Goal: Transaction & Acquisition: Purchase product/service

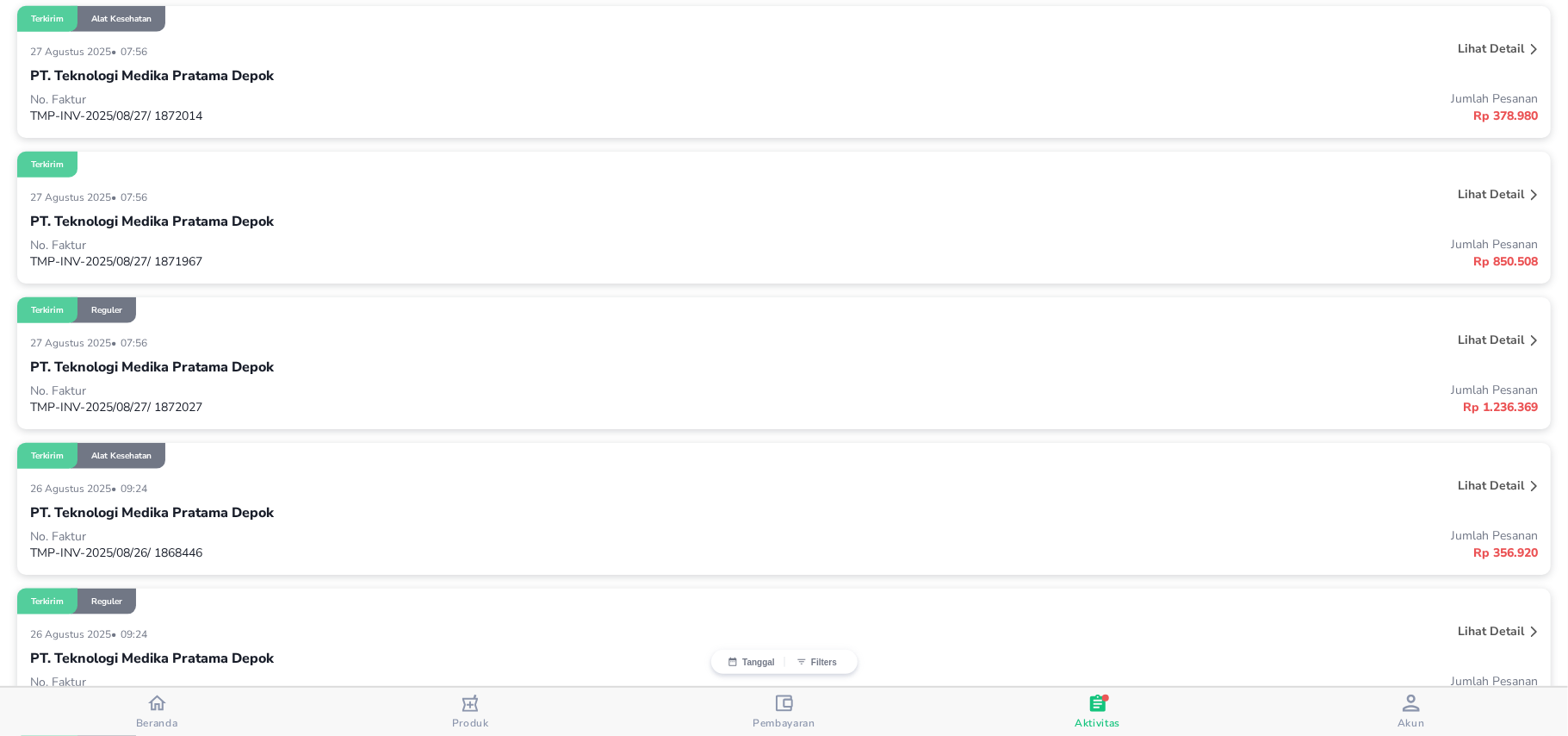
scroll to position [1493, 0]
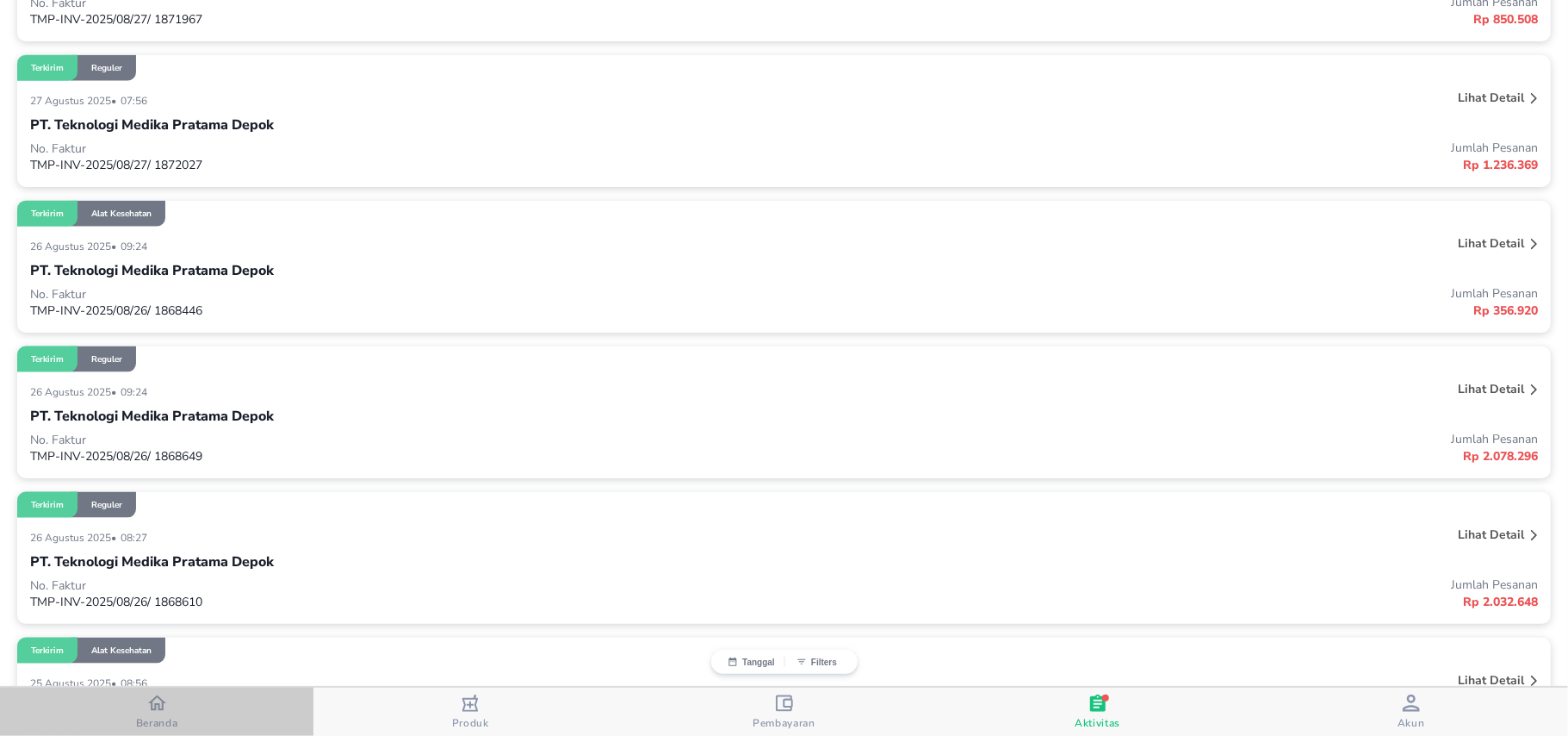
click at [155, 719] on span "Beranda" at bounding box center [157, 722] width 43 height 14
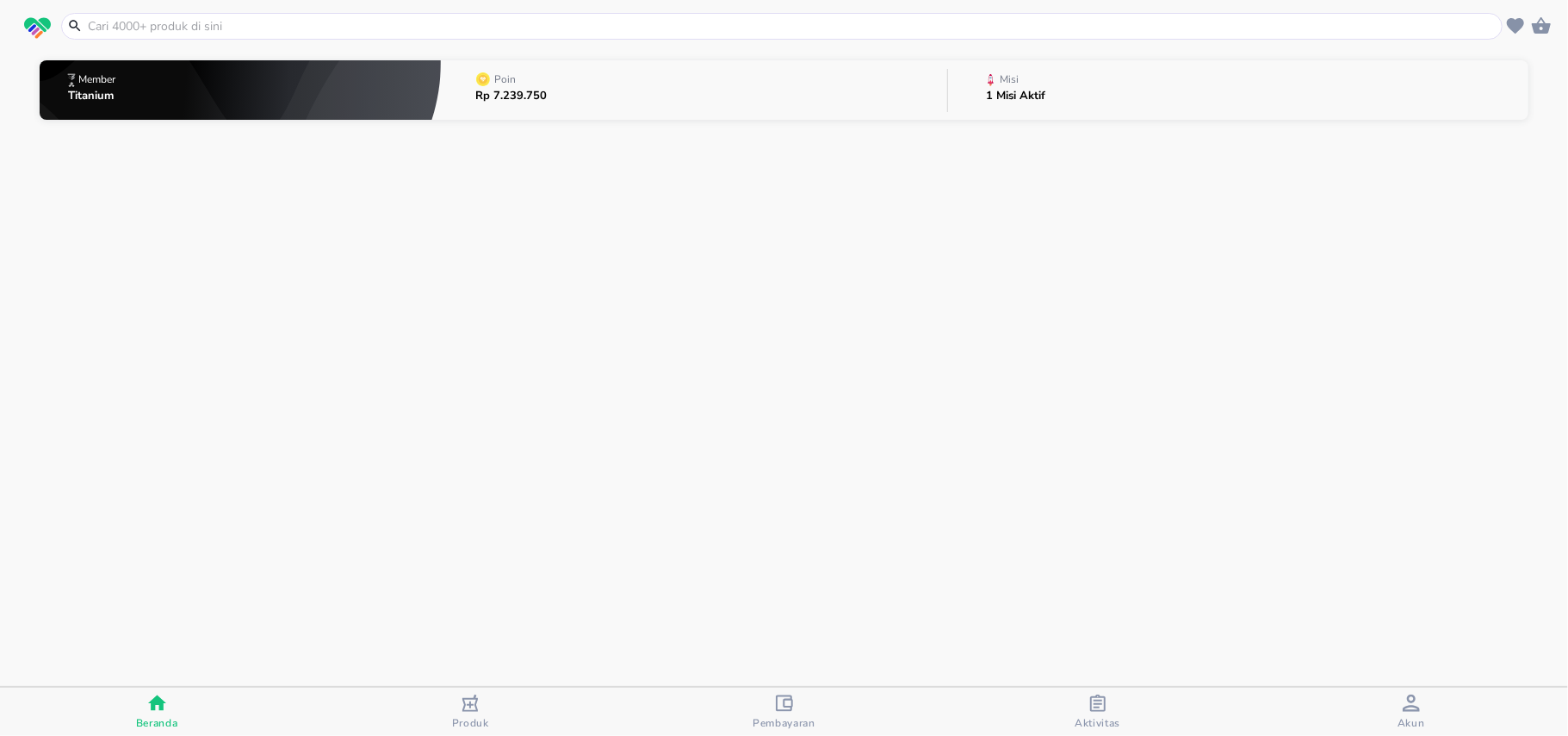
click at [318, 29] on input "text" at bounding box center [792, 26] width 1411 height 18
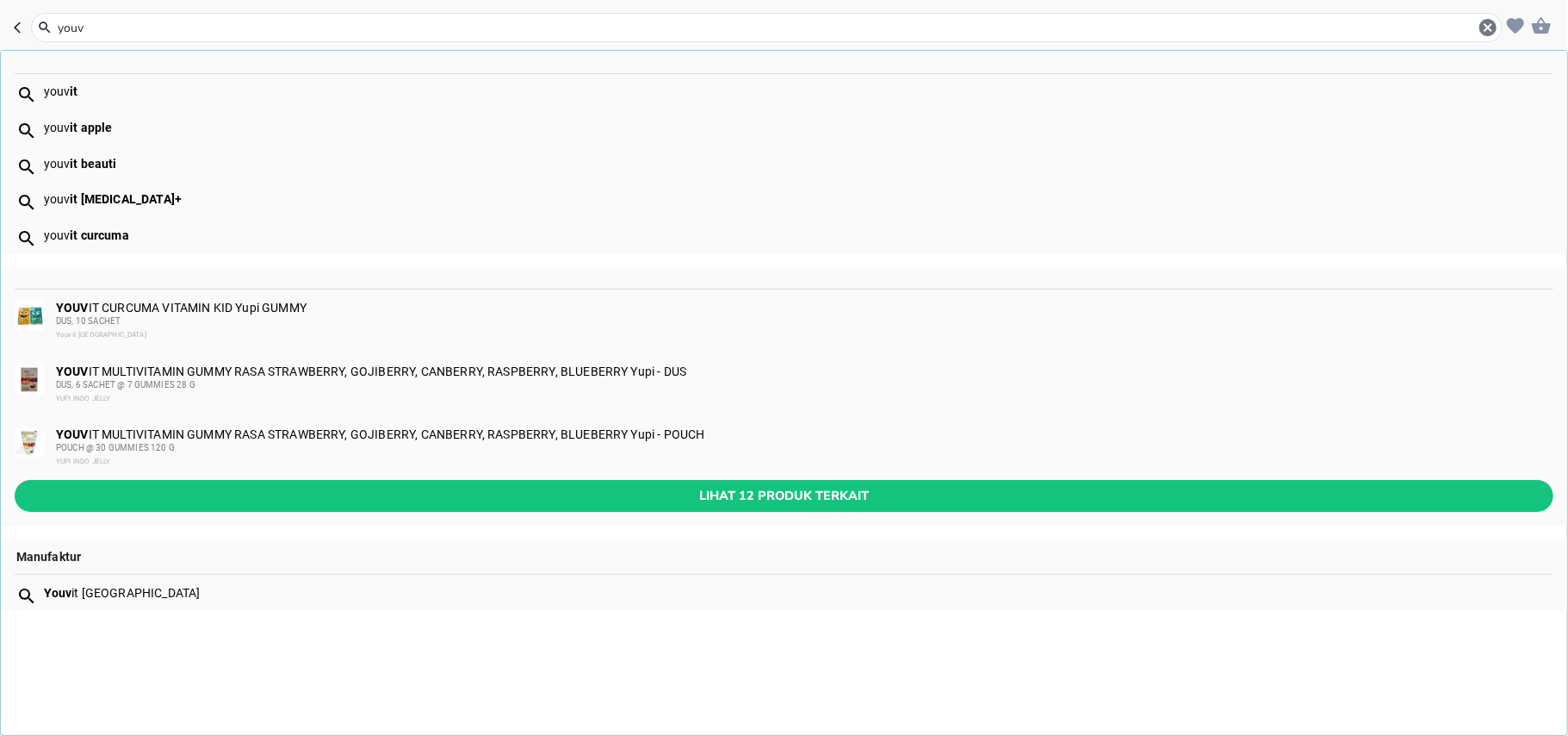
type input "youv"
click at [88, 87] on div "youv it" at bounding box center [798, 91] width 1508 height 14
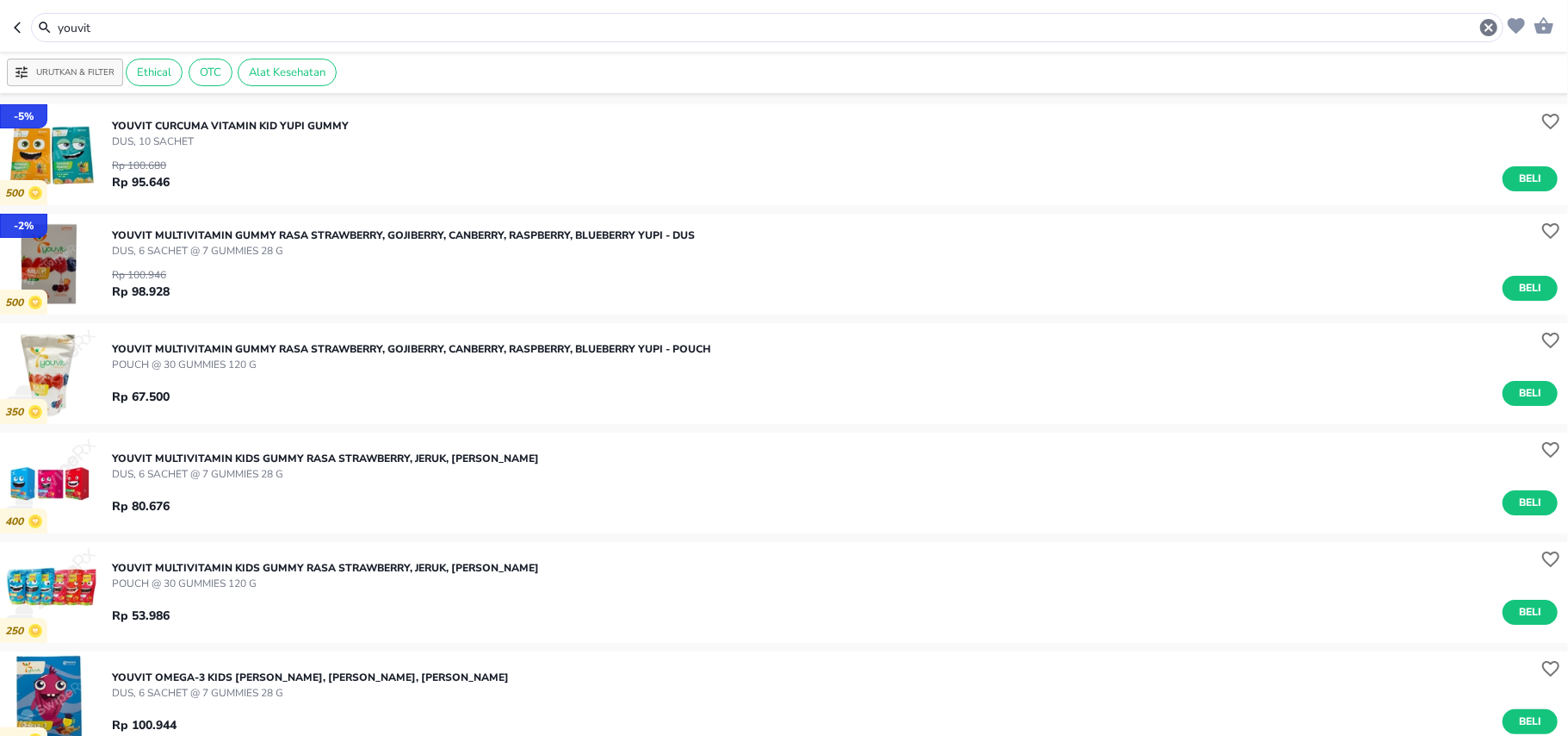
click at [9, 25] on header "youvit" at bounding box center [784, 25] width 1568 height 52
click at [15, 31] on icon "button" at bounding box center [20, 27] width 14 height 14
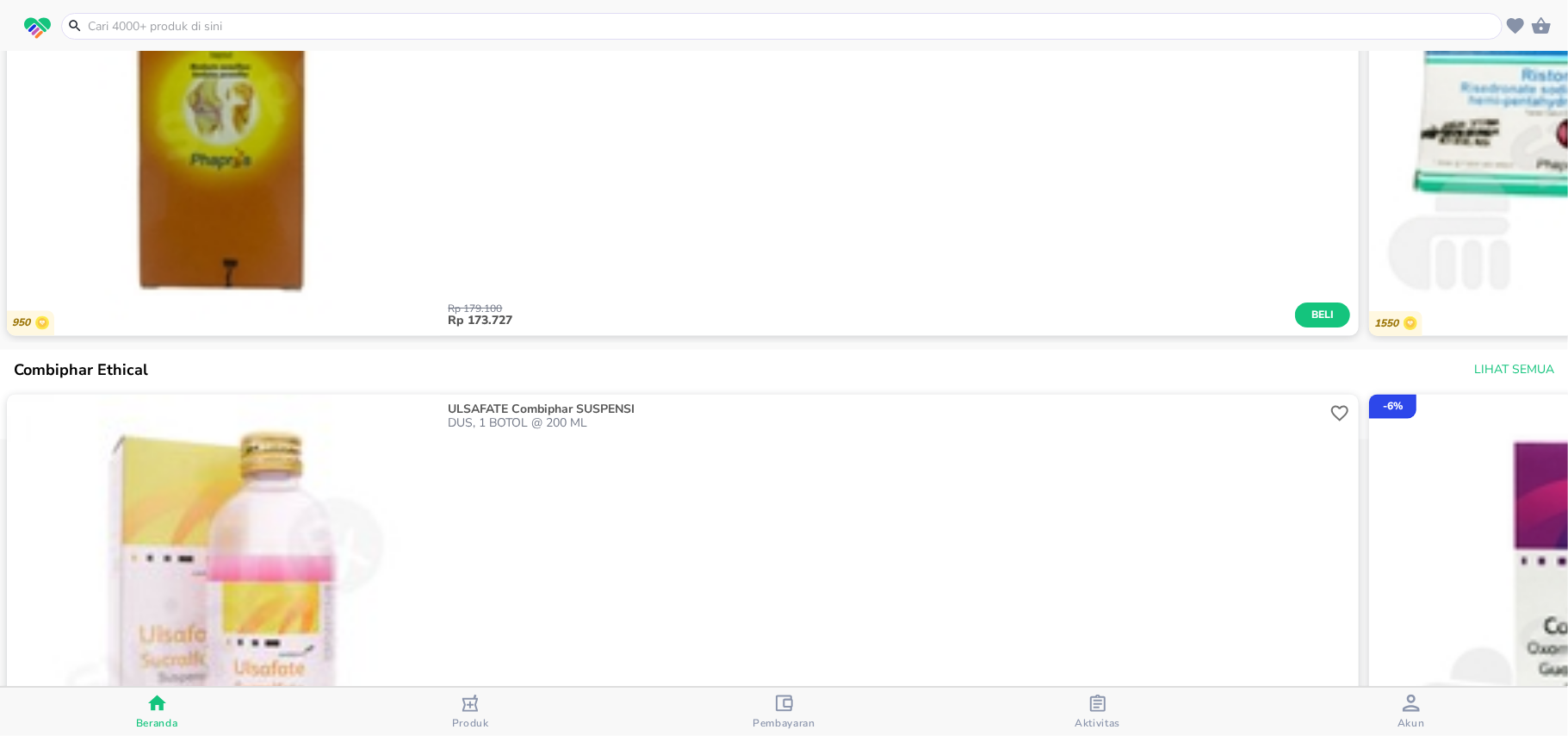
scroll to position [2392, 0]
